Goal: Find specific page/section: Find specific page/section

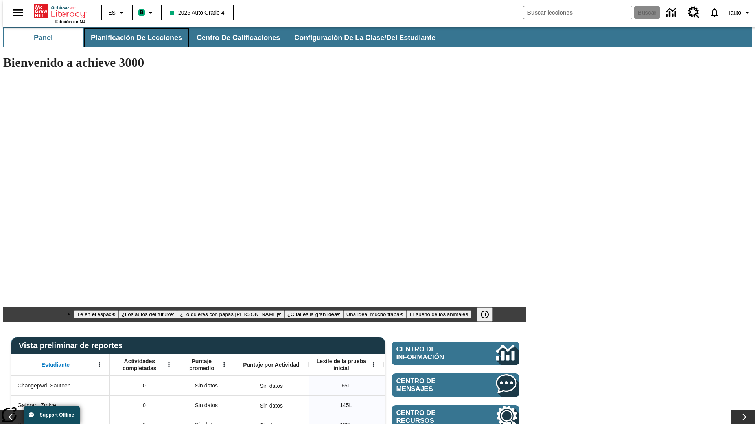
click at [132, 38] on span "Planificación de lecciones" at bounding box center [136, 37] width 91 height 9
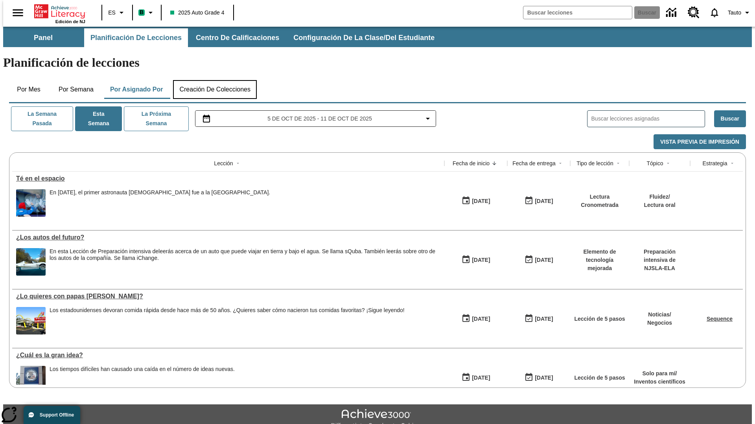
click at [213, 80] on button "Creación de colecciones" at bounding box center [215, 89] width 84 height 19
